Goal: Task Accomplishment & Management: Manage account settings

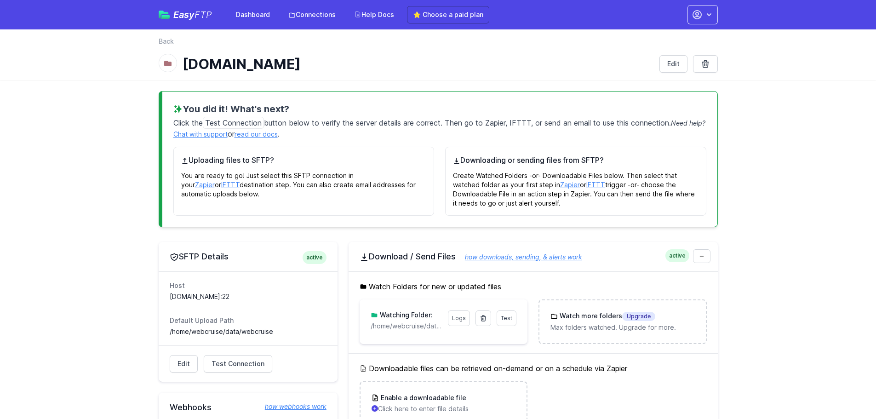
click at [263, 135] on link "read our docs" at bounding box center [255, 134] width 43 height 8
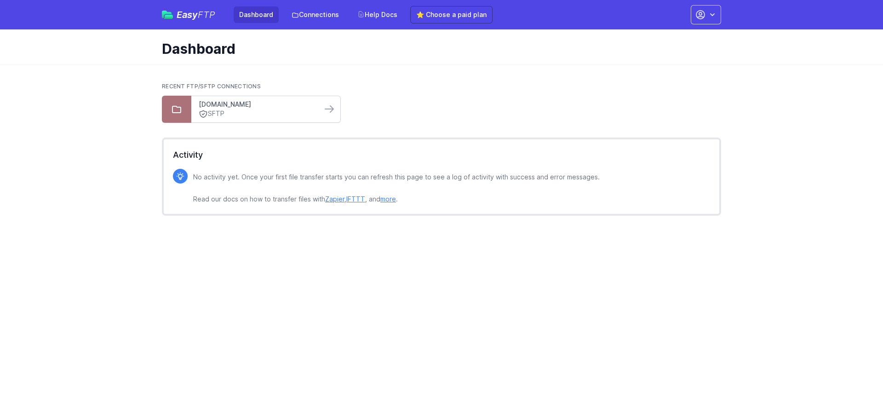
click at [216, 106] on link "[DOMAIN_NAME]" at bounding box center [257, 104] width 116 height 9
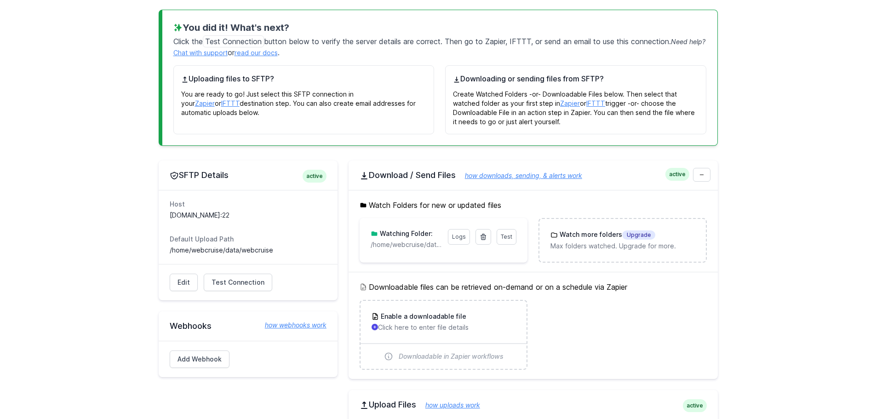
scroll to position [92, 0]
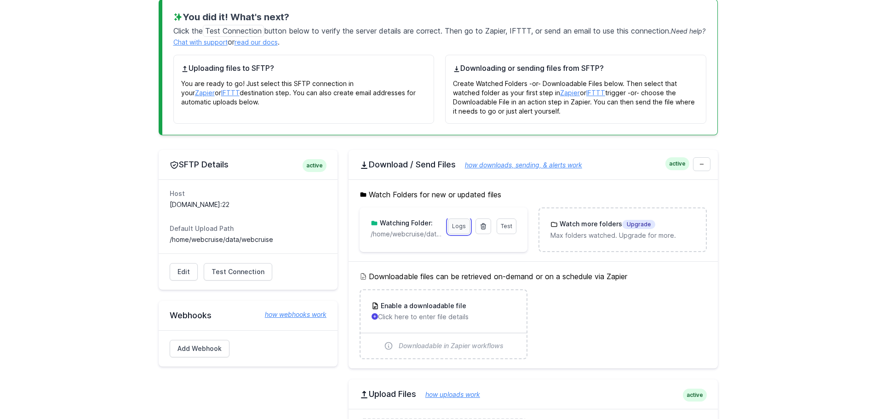
click at [460, 227] on link "Logs" at bounding box center [459, 226] width 22 height 16
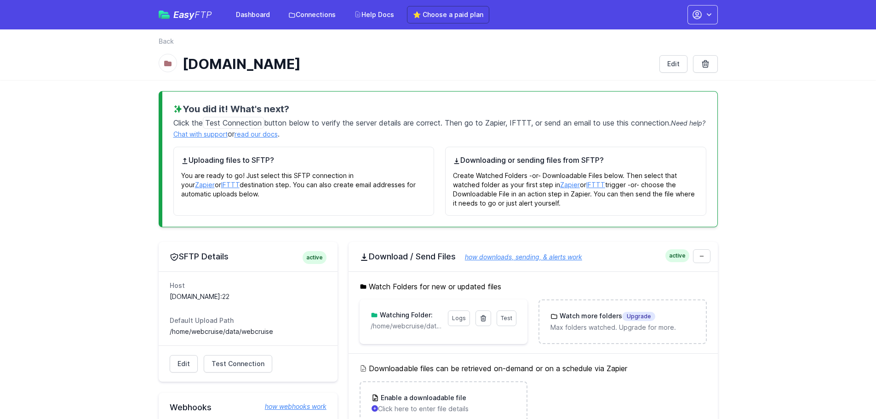
scroll to position [92, 0]
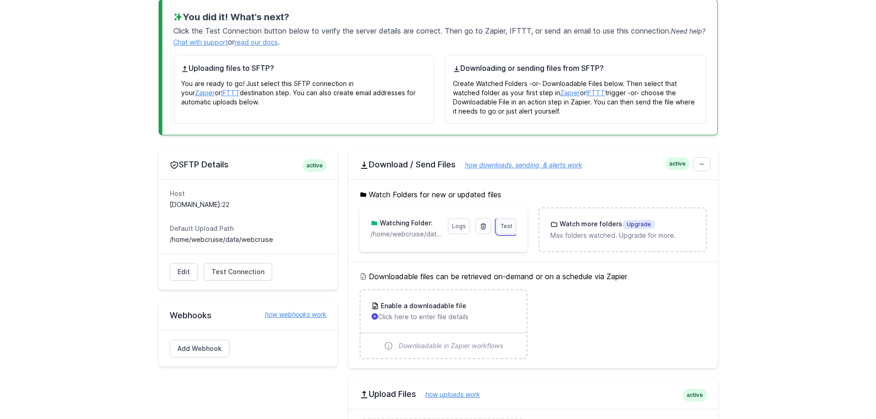
click at [507, 229] on span "Test" at bounding box center [506, 226] width 11 height 7
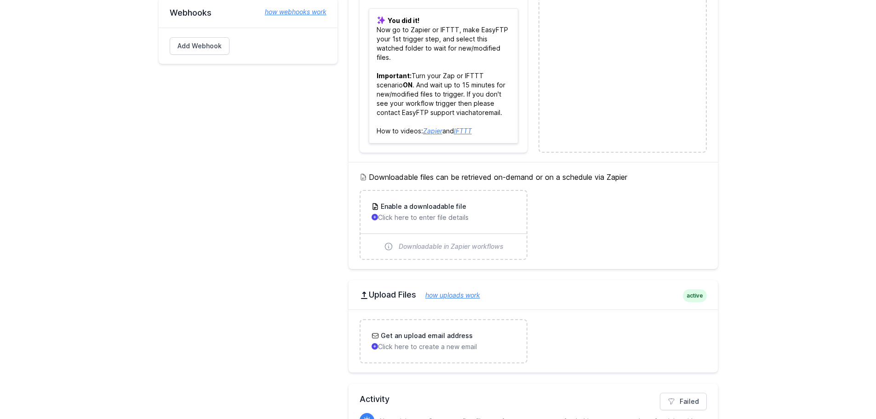
scroll to position [414, 0]
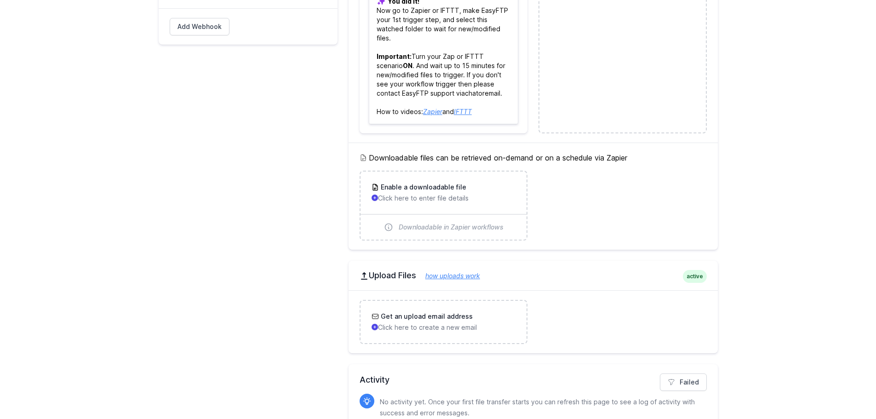
click at [478, 276] on link "how uploads work" at bounding box center [448, 276] width 64 height 8
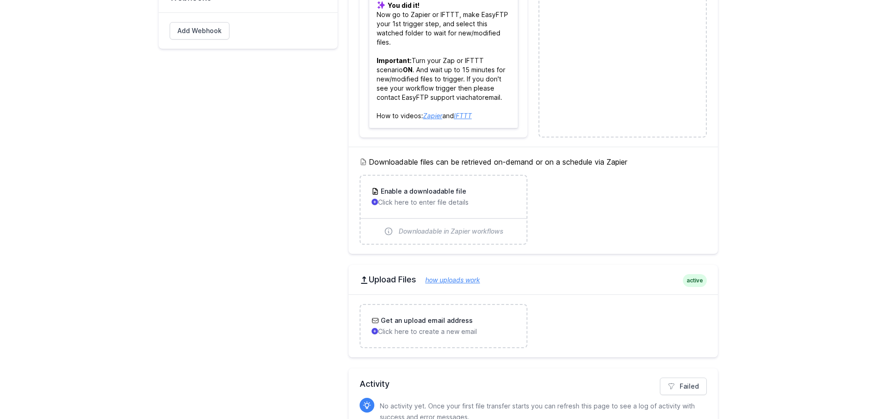
scroll to position [456, 0]
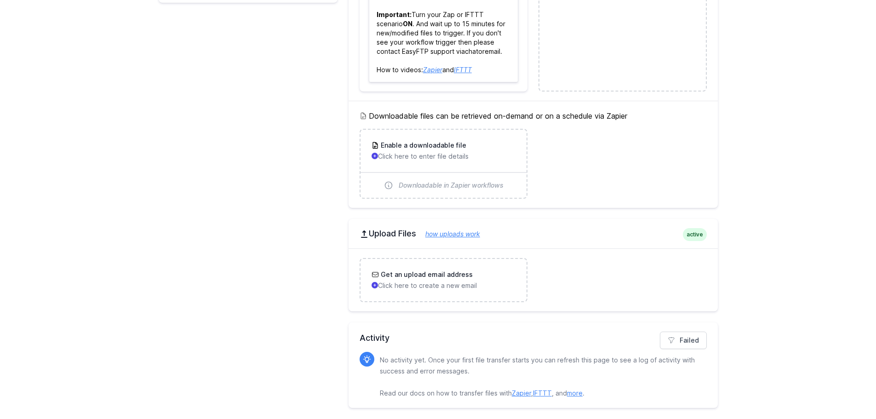
click at [449, 233] on link "how uploads work" at bounding box center [448, 234] width 64 height 8
click at [679, 345] on link "Failed" at bounding box center [683, 339] width 47 height 17
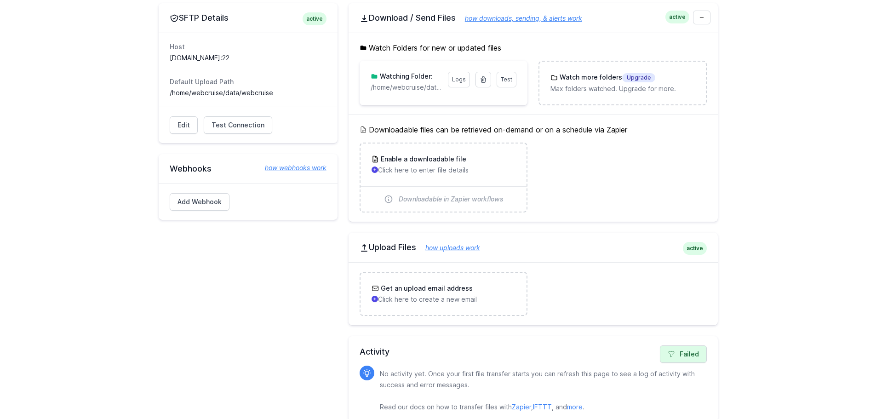
scroll to position [252, 0]
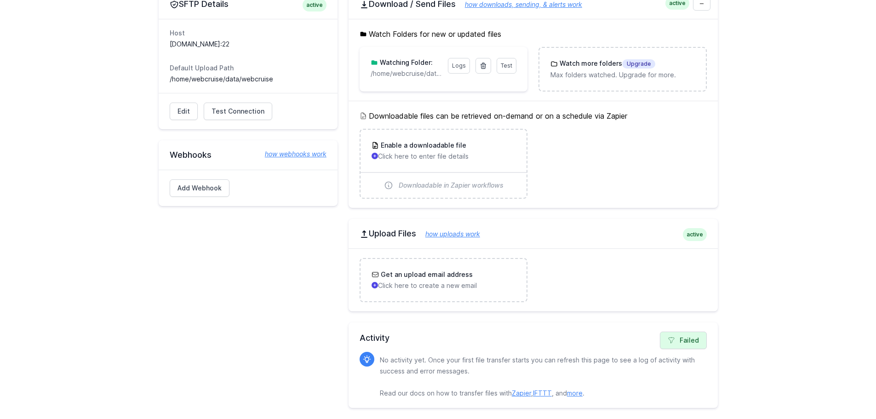
click at [446, 232] on link "how uploads work" at bounding box center [448, 234] width 64 height 8
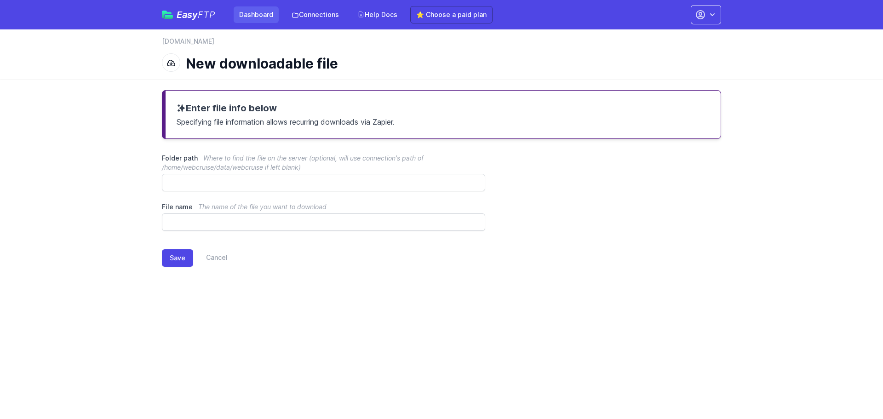
click at [257, 20] on link "Dashboard" at bounding box center [256, 14] width 45 height 17
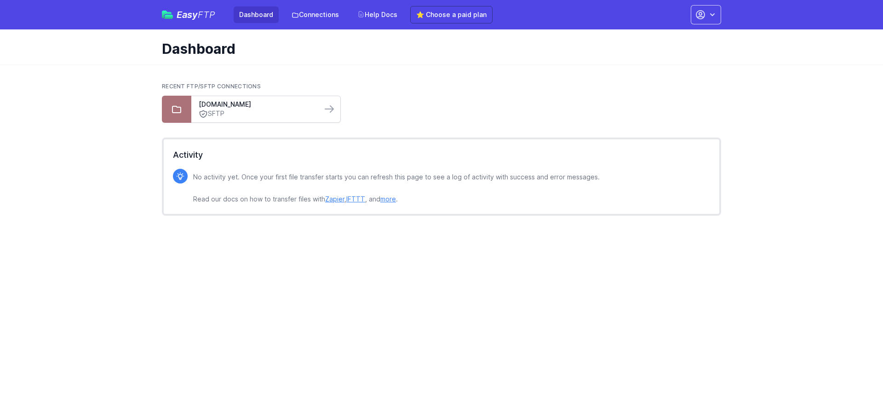
click at [256, 109] on link "SFTP" at bounding box center [257, 114] width 116 height 10
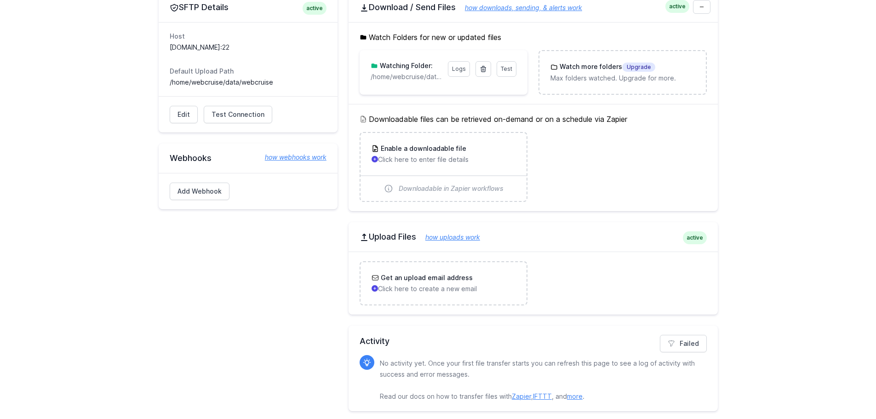
scroll to position [252, 0]
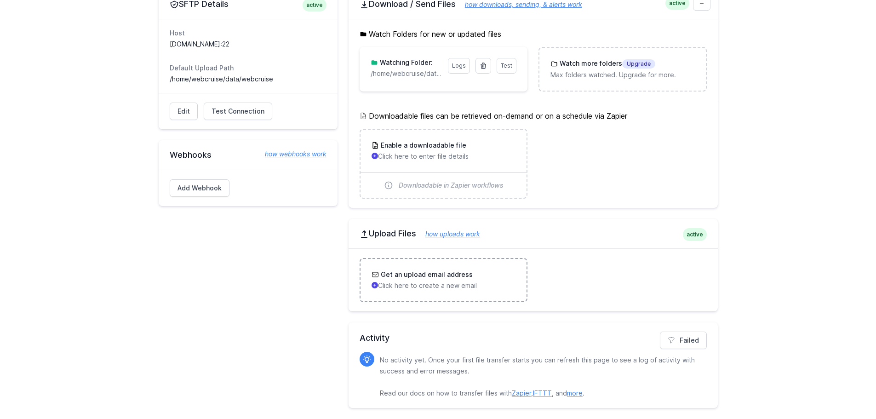
click at [417, 280] on div "Get an upload email address Click here to create a new email" at bounding box center [443, 280] width 144 height 20
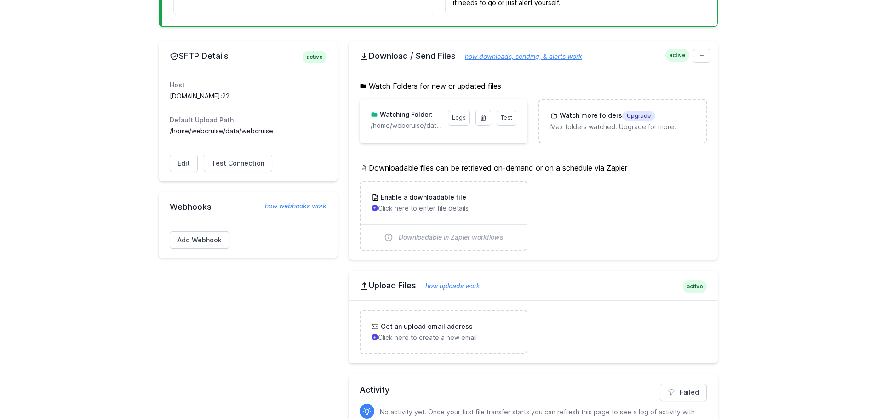
scroll to position [252, 0]
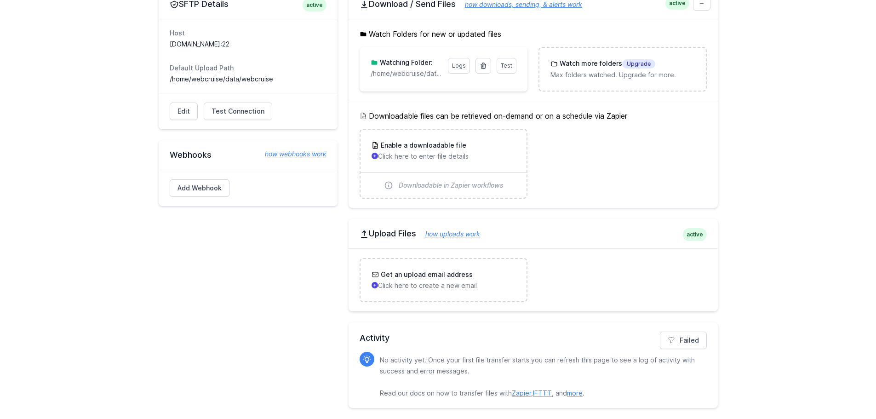
click at [473, 237] on link "how uploads work" at bounding box center [448, 234] width 64 height 8
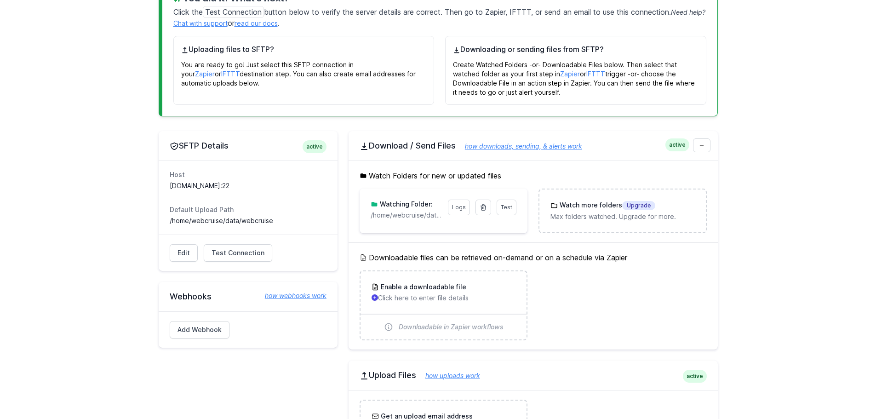
scroll to position [114, 0]
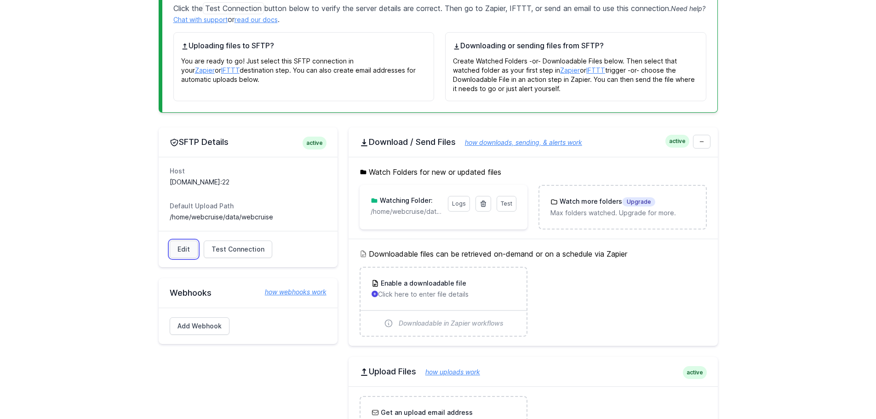
click at [181, 247] on link "Edit" at bounding box center [184, 248] width 28 height 17
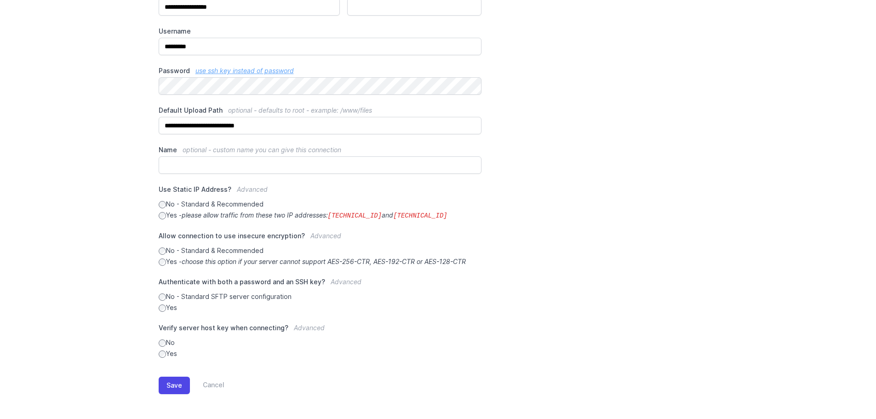
scroll to position [142, 0]
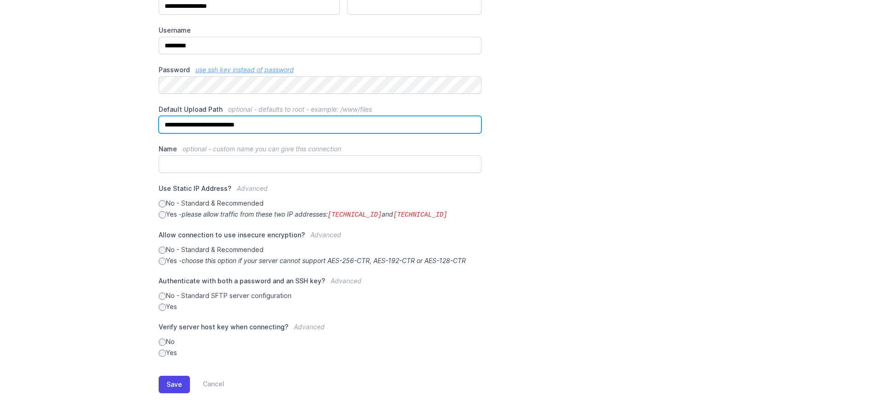
drag, startPoint x: 321, startPoint y: 125, endPoint x: 90, endPoint y: 125, distance: 231.2
click at [90, 125] on main "**********" at bounding box center [438, 177] width 876 height 481
paste input "text"
type input "**********"
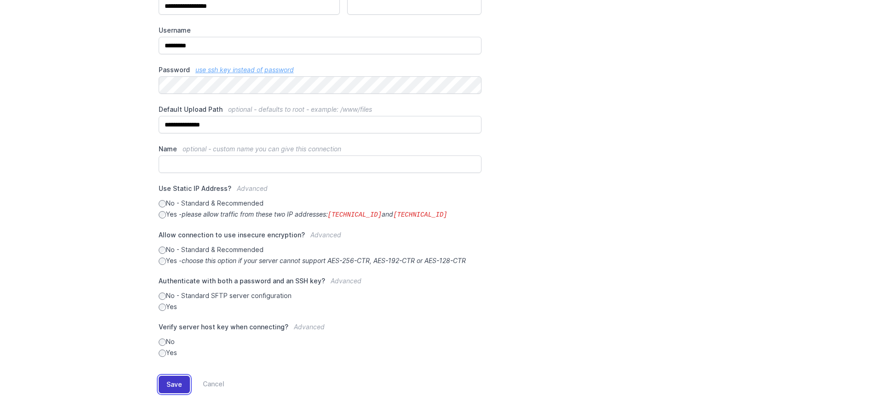
click at [176, 381] on button "Save" at bounding box center [174, 384] width 31 height 17
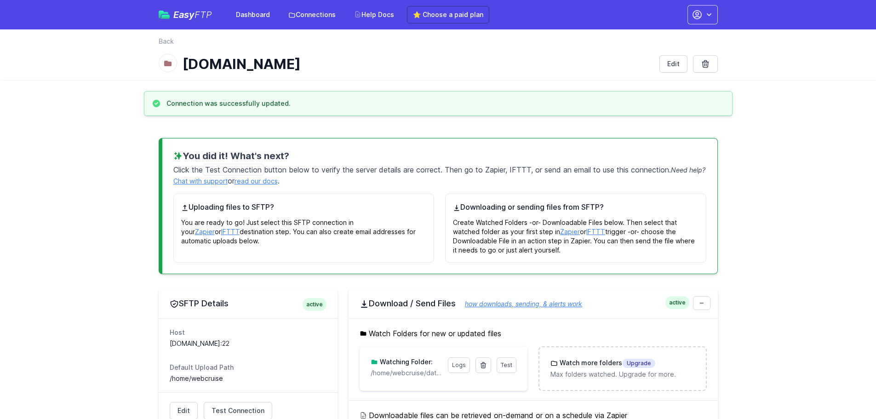
click at [91, 196] on main "Connection was successfully updated. You did it! What's next? Click the Test Co…" at bounding box center [438, 404] width 876 height 627
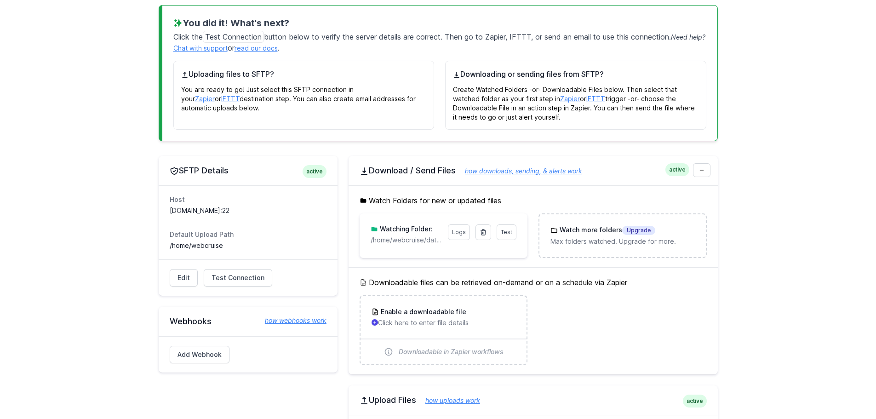
scroll to position [138, 0]
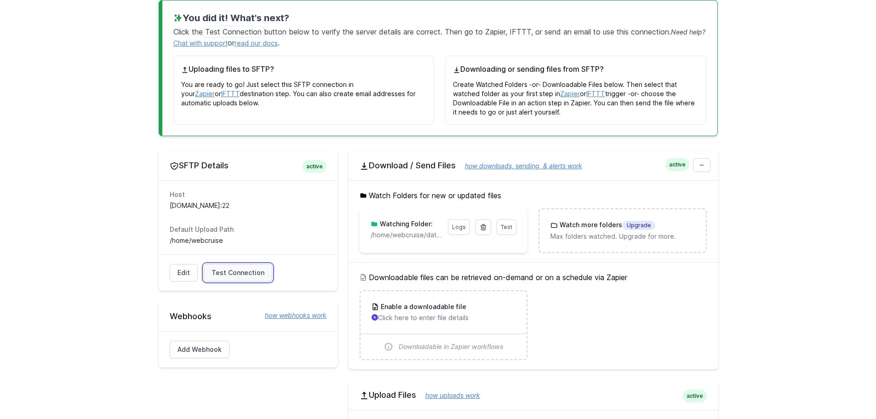
click at [222, 275] on span "Test Connection" at bounding box center [237, 272] width 53 height 9
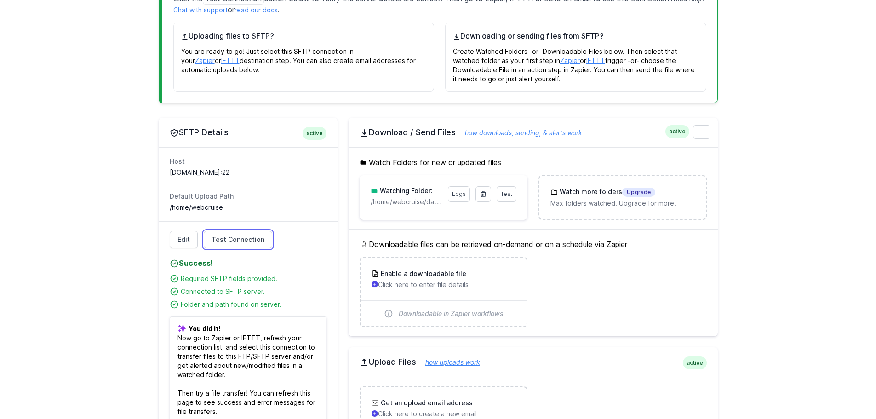
scroll to position [161, 0]
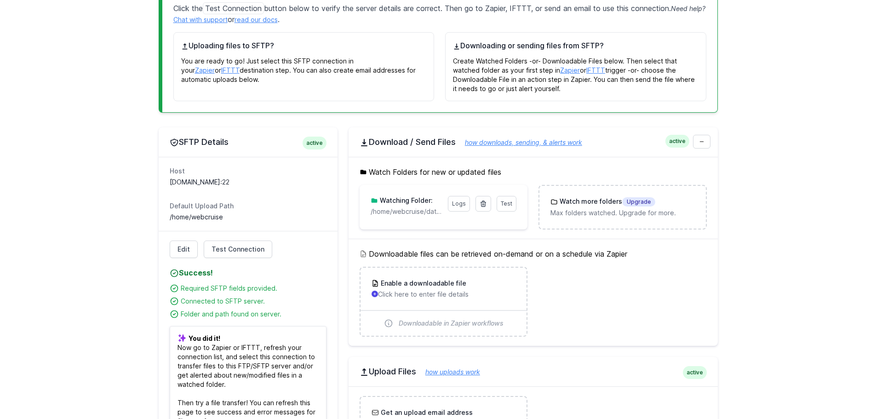
click at [421, 209] on p "/home/webcruise/data/webcruise" at bounding box center [407, 211] width 72 height 9
click at [504, 207] on link "Test" at bounding box center [507, 204] width 20 height 16
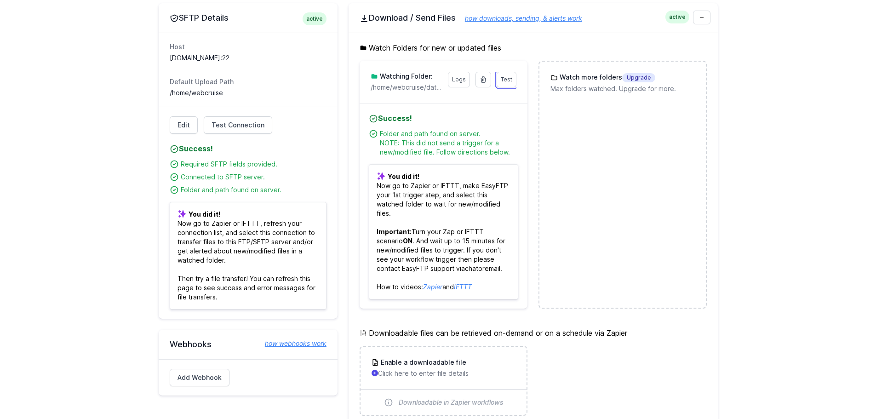
scroll to position [299, 0]
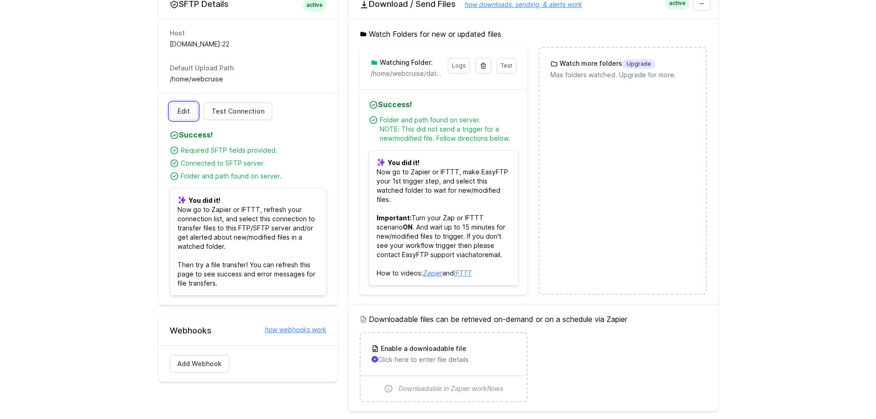
click at [184, 103] on link "Edit" at bounding box center [184, 111] width 28 height 17
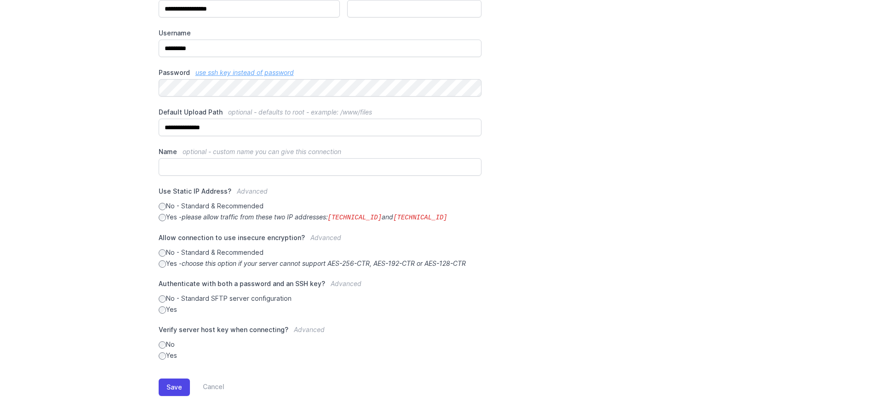
scroll to position [142, 0]
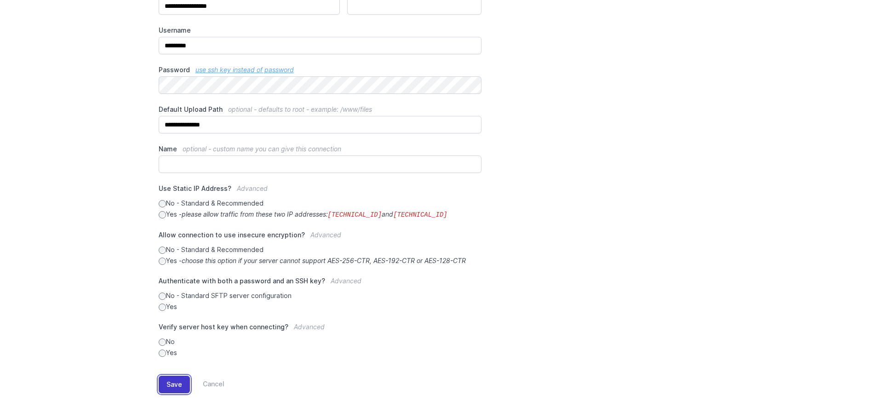
click at [166, 384] on button "Save" at bounding box center [174, 384] width 31 height 17
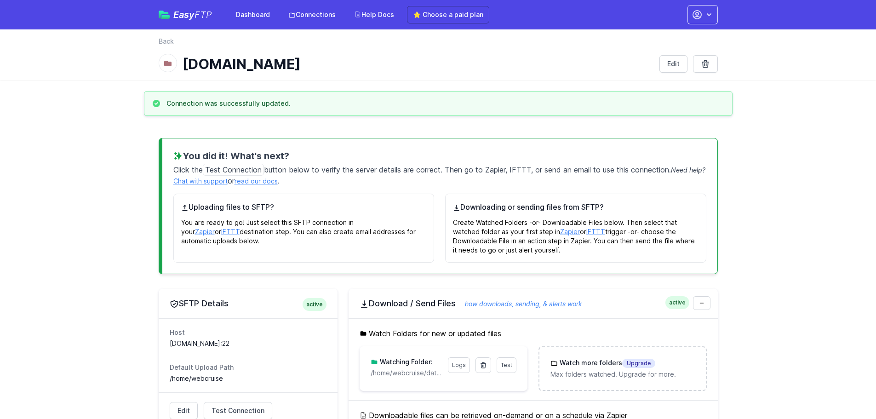
click at [634, 240] on p "Create Watched Folders -or- Downloadable Files below. Then select that watched …" at bounding box center [575, 233] width 245 height 42
click at [425, 226] on p "You are ready to go! Just select this SFTP connection in your Zapier or IFTTT d…" at bounding box center [303, 228] width 245 height 33
